Goal: Check status: Check status

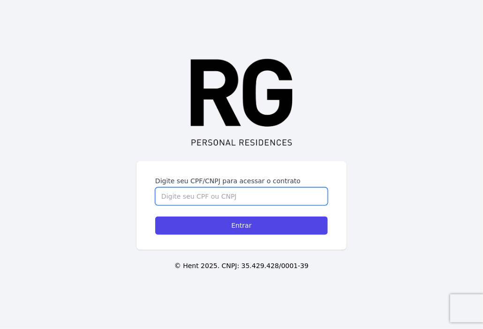
click at [279, 191] on input "Digite seu CPF/CNPJ para acessar o contrato" at bounding box center [241, 196] width 172 height 18
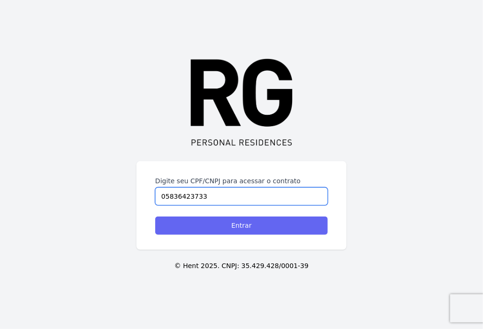
type input "05836423733"
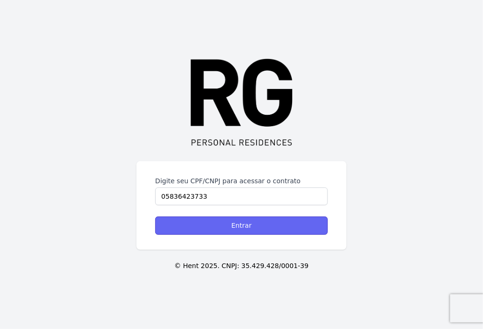
click at [253, 226] on input "Entrar" at bounding box center [241, 225] width 172 height 18
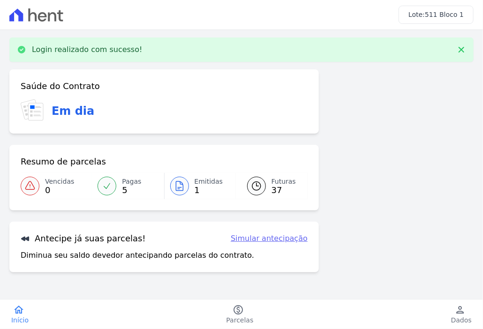
click at [122, 186] on span "5" at bounding box center [131, 189] width 19 height 7
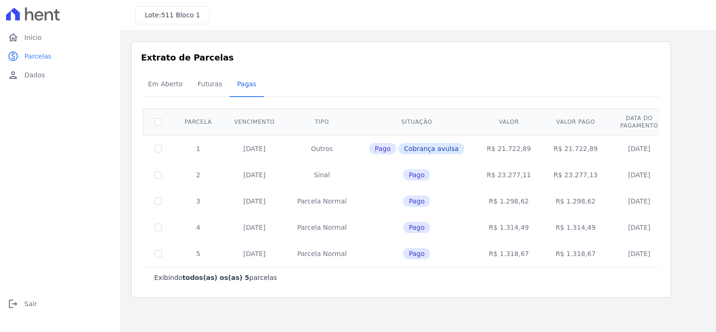
click at [403, 171] on span "Pago" at bounding box center [416, 174] width 27 height 11
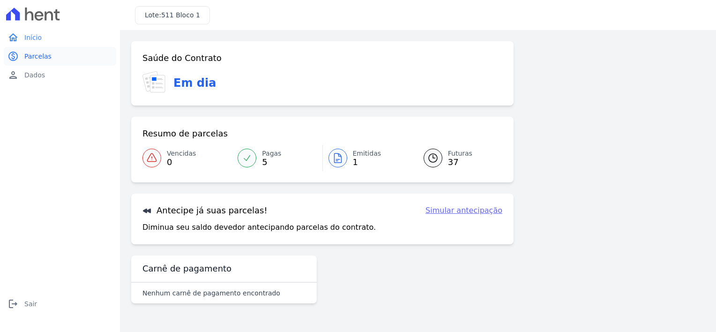
click at [37, 54] on span "Parcelas" at bounding box center [37, 56] width 27 height 9
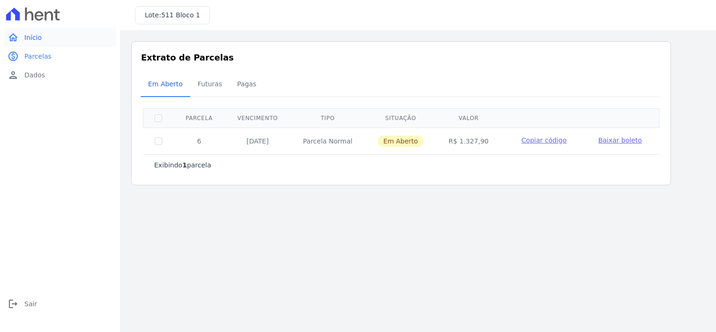
click at [24, 37] on link "home Início" at bounding box center [60, 37] width 112 height 19
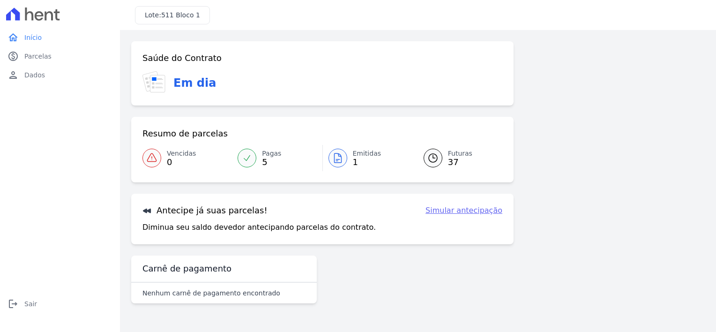
click at [268, 152] on span "Pagas" at bounding box center [271, 154] width 19 height 10
